Goal: Transaction & Acquisition: Purchase product/service

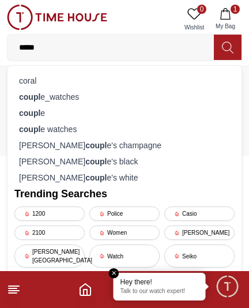
type input "*****"
click at [48, 137] on div "coupl e watches" at bounding box center [124, 129] width 220 height 16
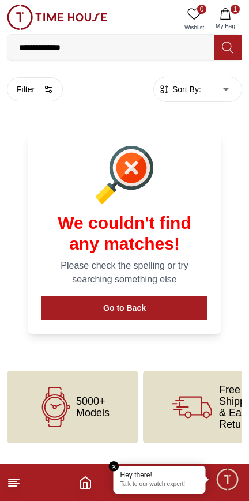
click at [162, 319] on button "Go to Back" at bounding box center [124, 308] width 166 height 24
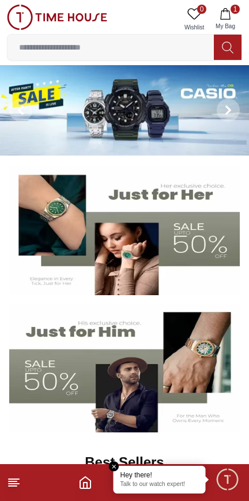
click at [44, 51] on input at bounding box center [110, 47] width 206 height 23
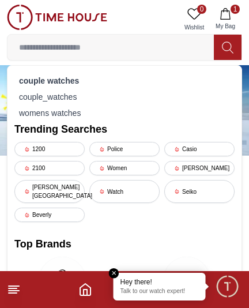
click at [21, 101] on div "couple_watches" at bounding box center [124, 97] width 220 height 16
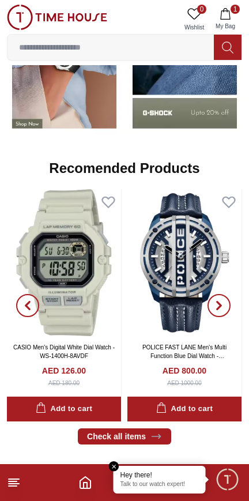
scroll to position [1240, 0]
